Goal: Find contact information: Find contact information

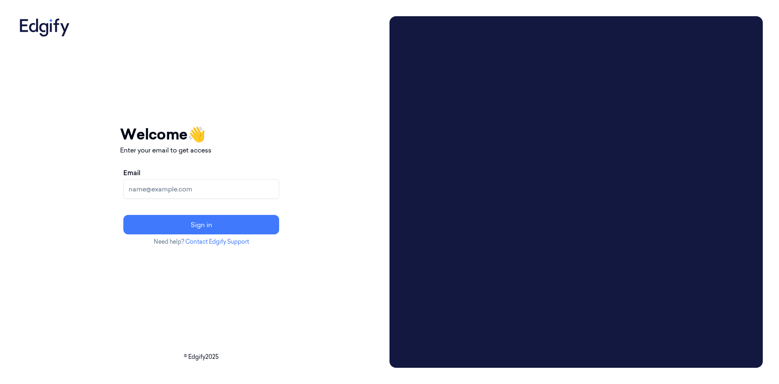
click at [80, 105] on div "Your session expired - please log in again Email sent - check your inbox for th…" at bounding box center [201, 192] width 370 height 352
click at [249, 201] on link "Contact Edgify Support" at bounding box center [217, 241] width 64 height 7
click at [591, 213] on video at bounding box center [576, 192] width 373 height 352
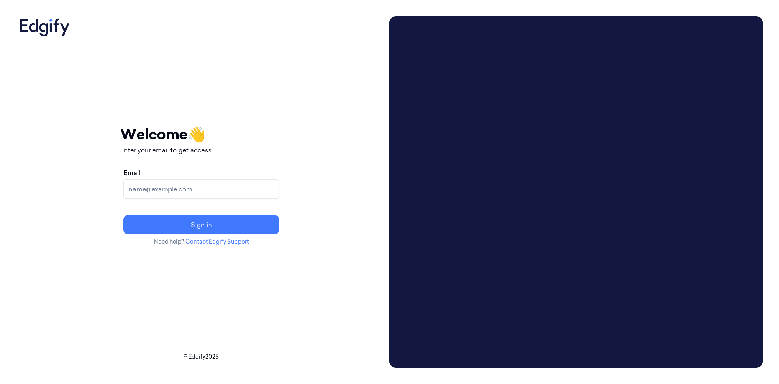
click at [597, 244] on video at bounding box center [576, 192] width 373 height 352
